Goal: Task Accomplishment & Management: Use online tool/utility

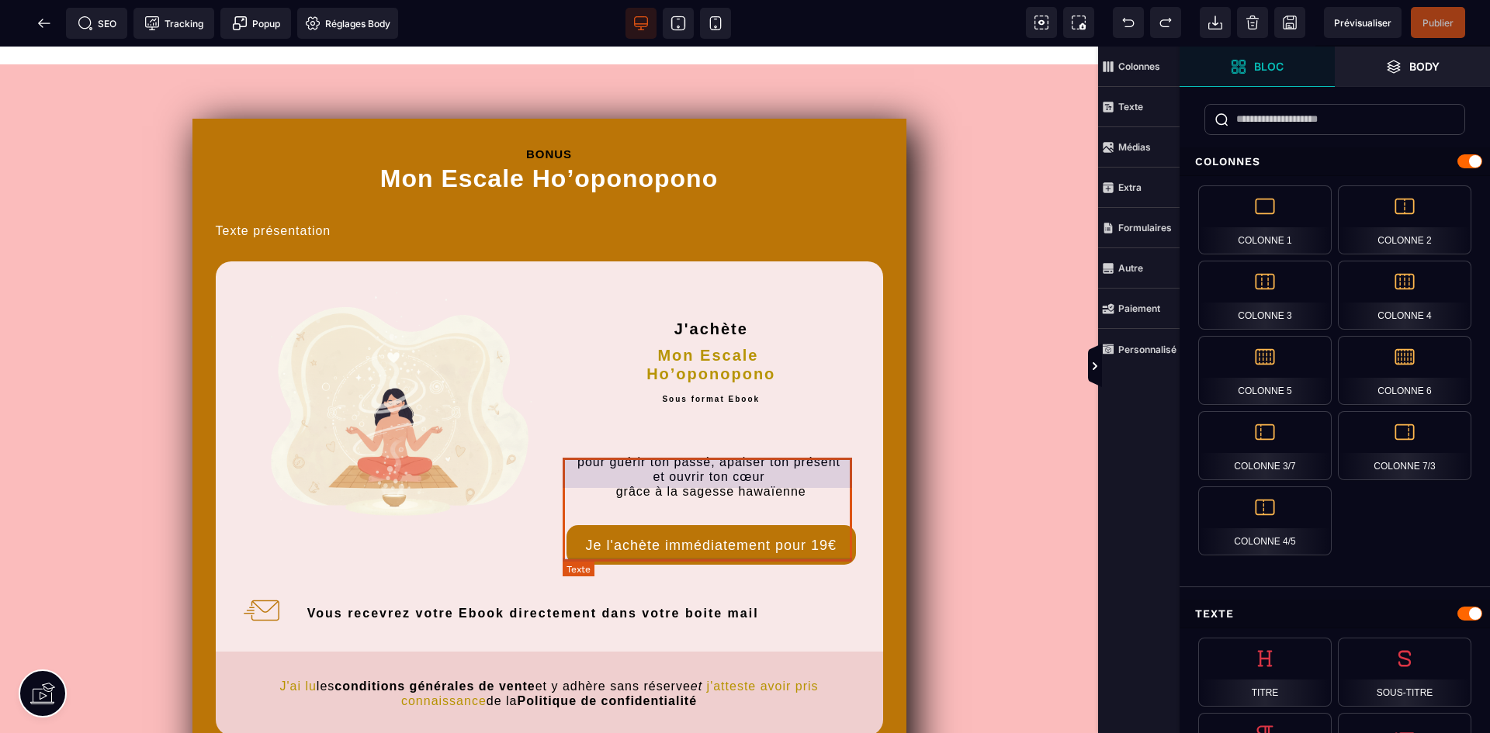
scroll to position [233, 0]
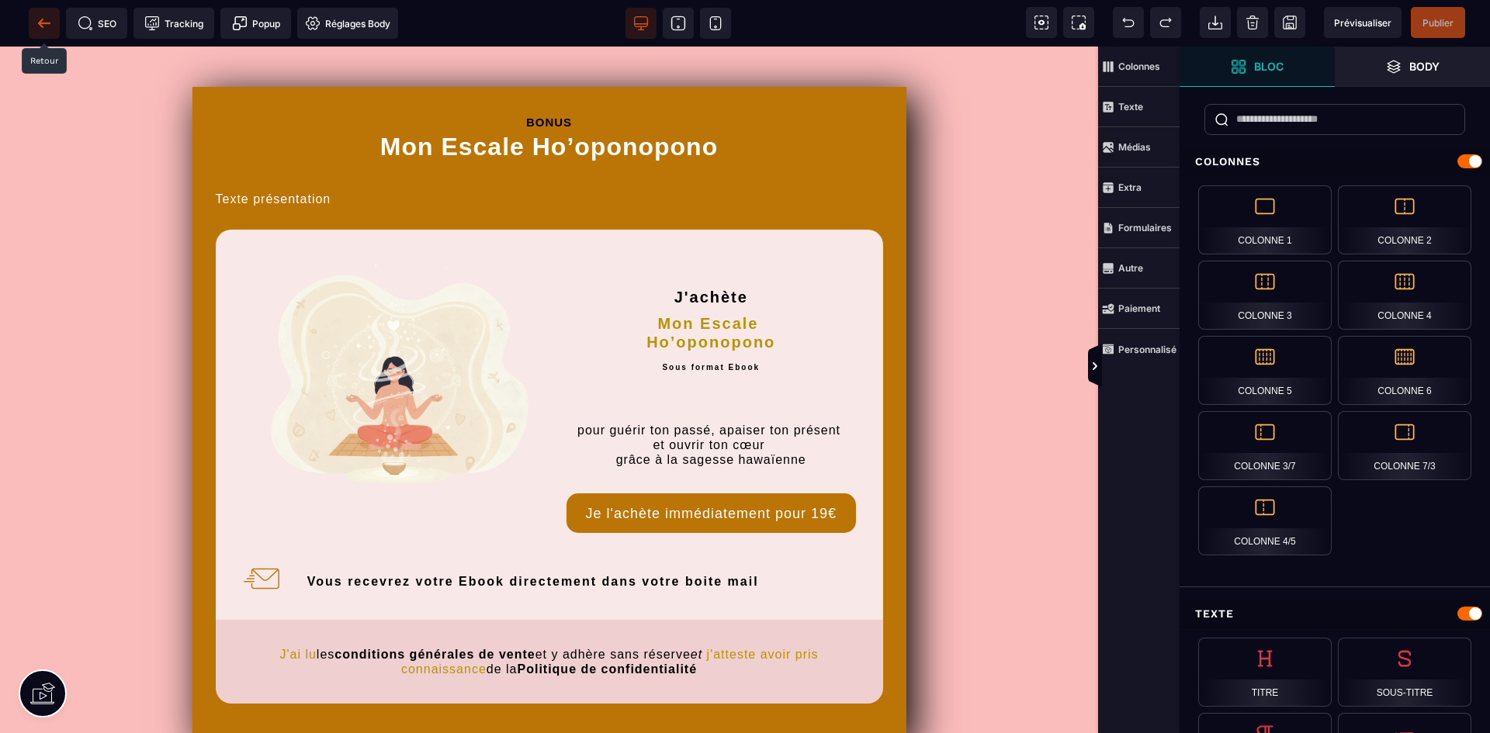
click at [52, 29] on span at bounding box center [44, 23] width 31 height 31
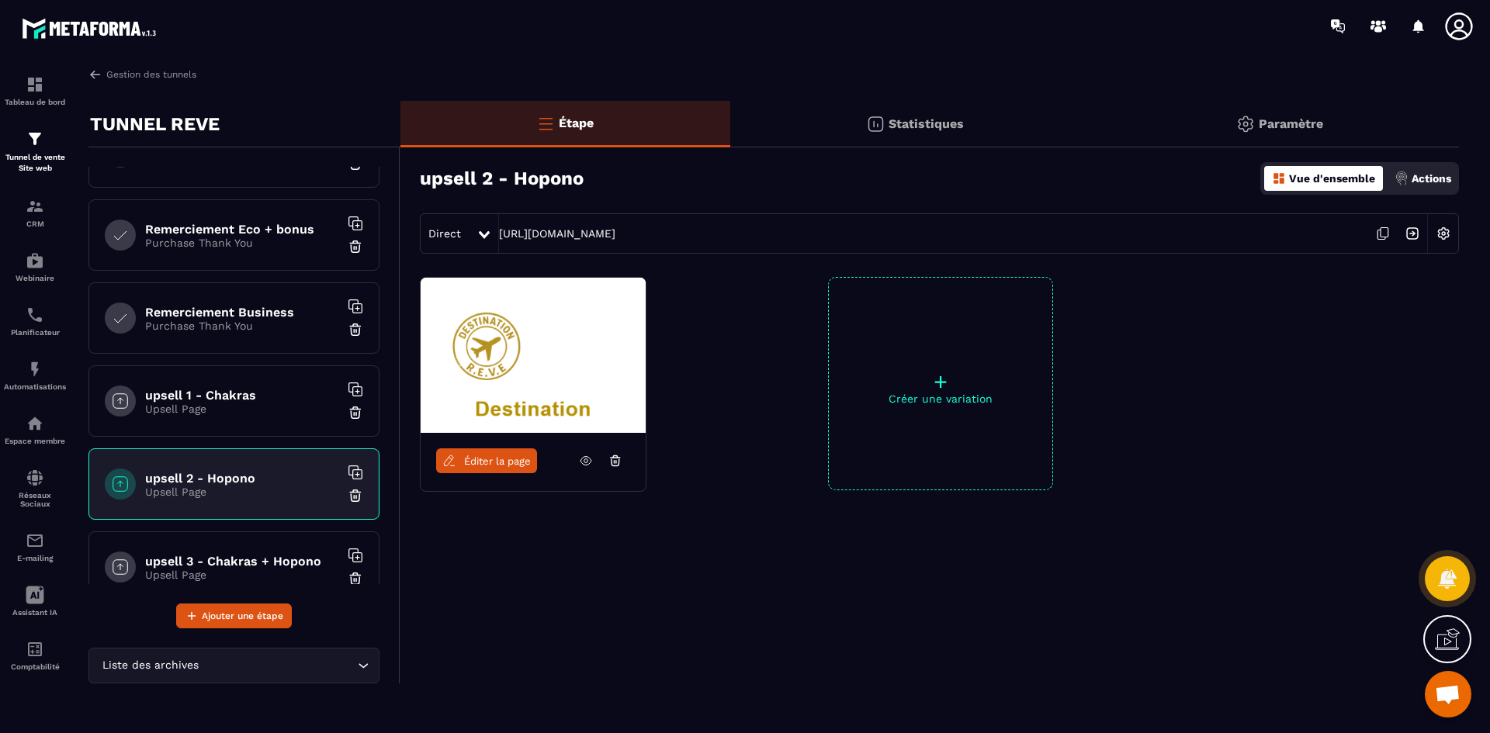
scroll to position [543, 0]
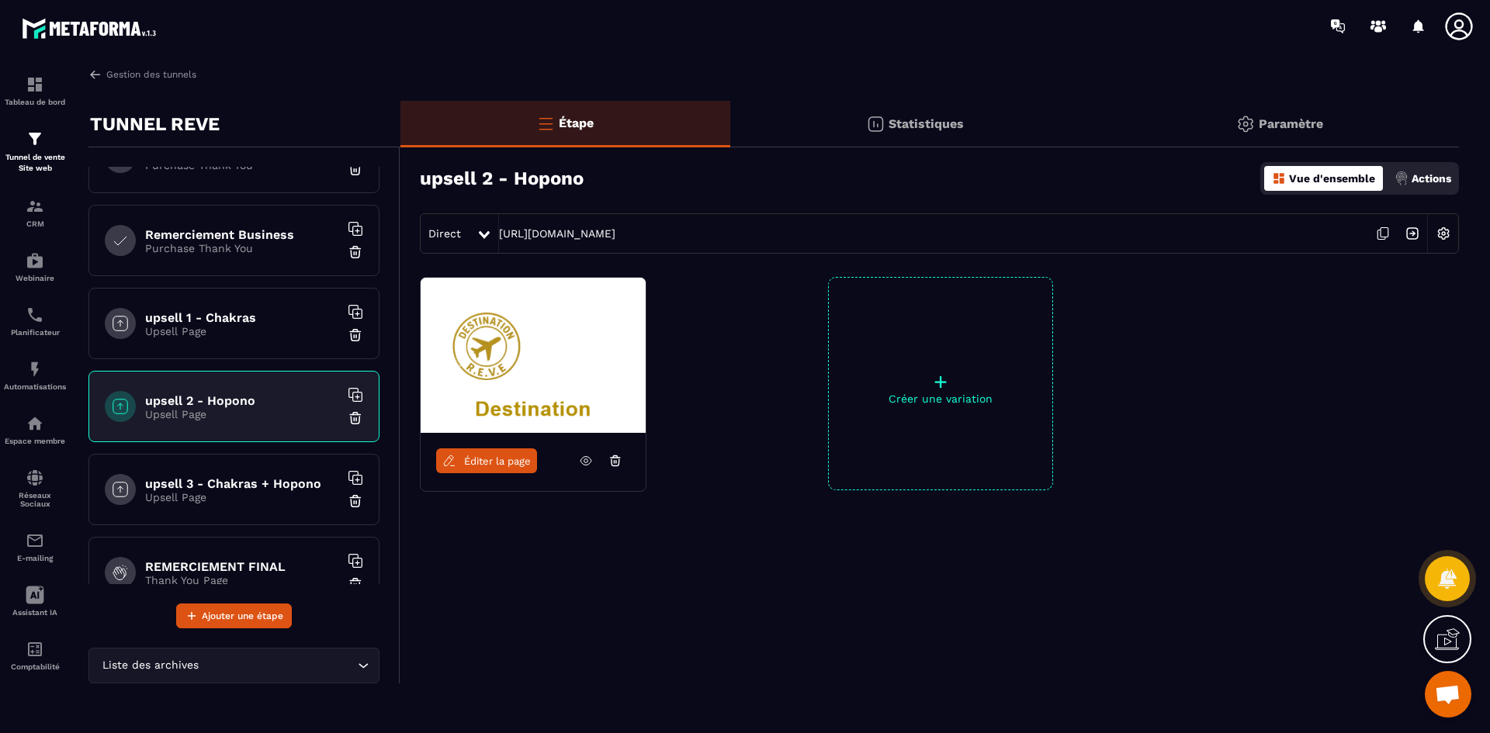
click at [216, 319] on h6 "upsell 1 - Chakras" at bounding box center [242, 317] width 194 height 15
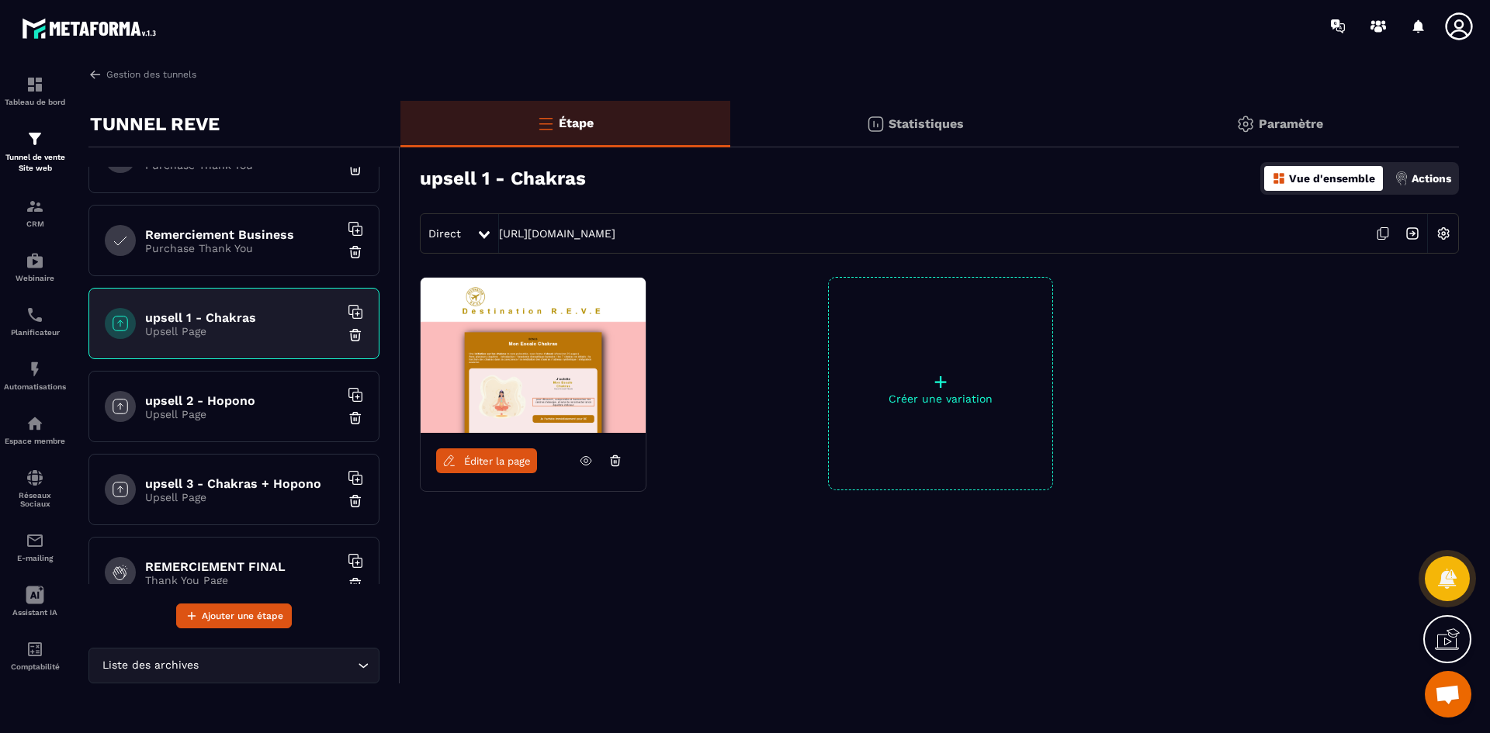
click at [509, 466] on span "Éditer la page" at bounding box center [497, 461] width 67 height 12
